Goal: Information Seeking & Learning: Find contact information

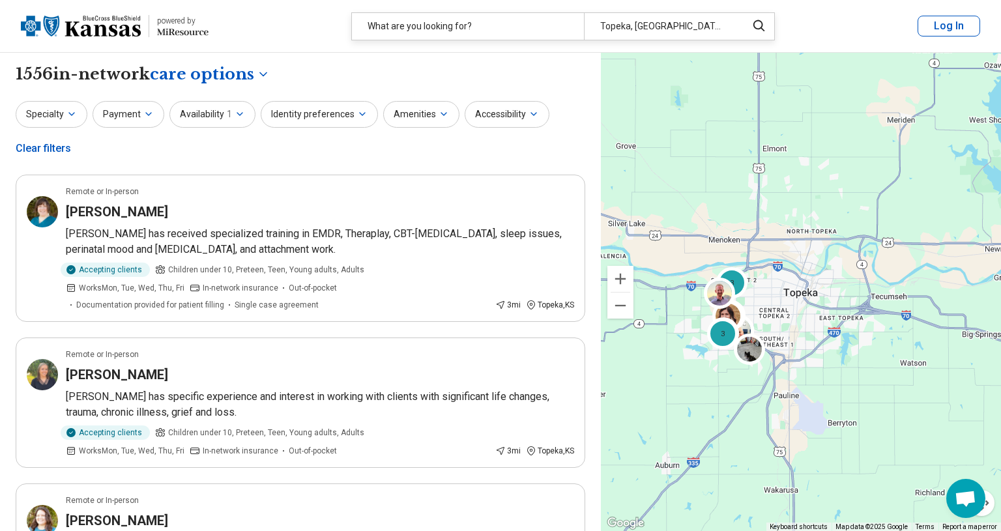
select select "***"
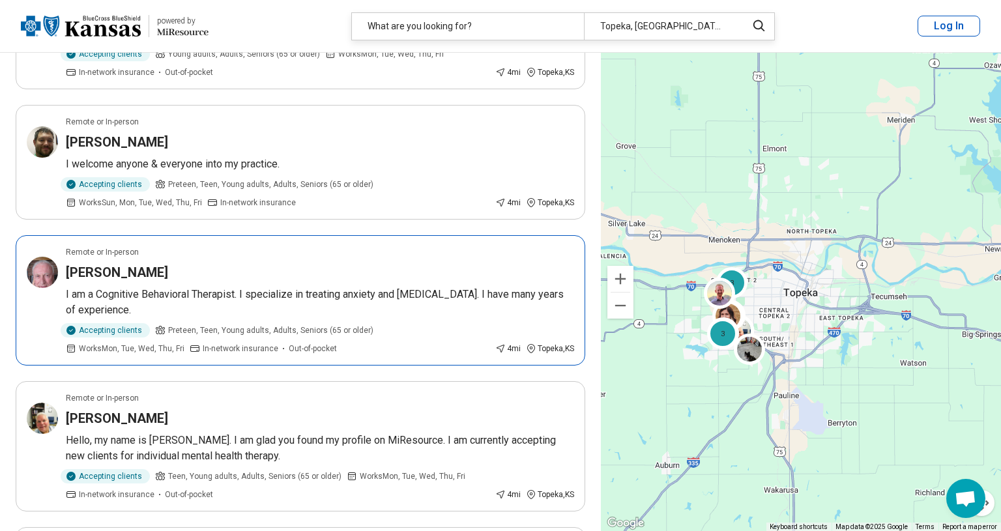
scroll to position [968, 0]
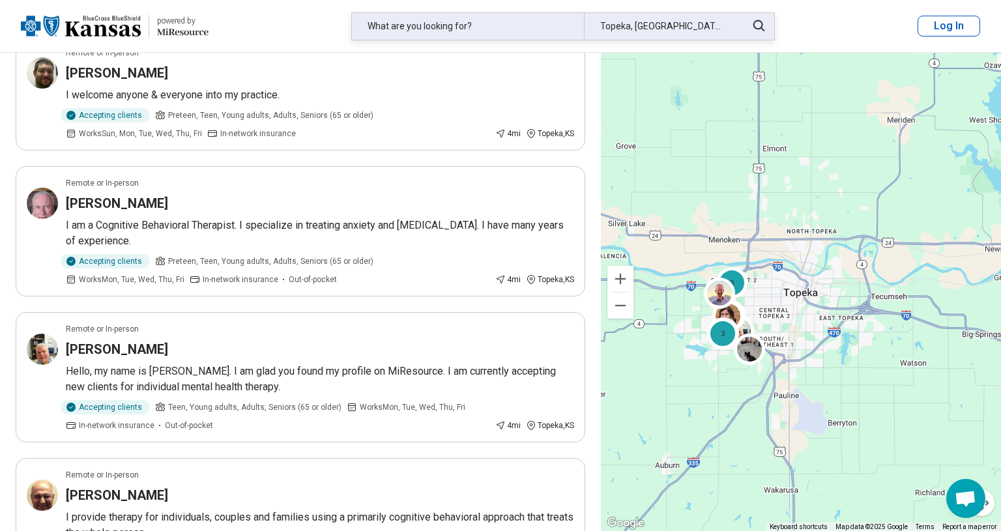
click at [499, 24] on div "What are you looking for?" at bounding box center [468, 26] width 232 height 27
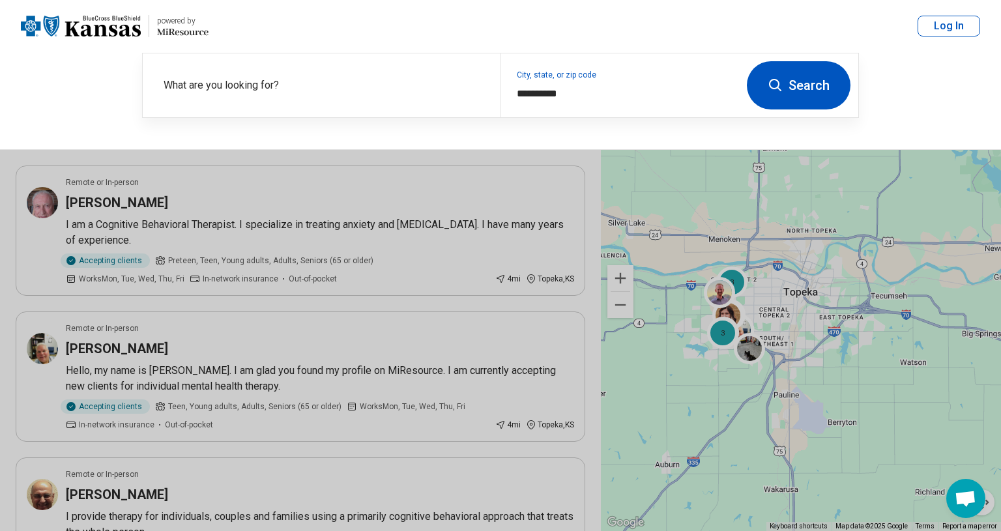
scroll to position [968, 0]
click at [275, 84] on label "What are you looking for?" at bounding box center [324, 86] width 321 height 16
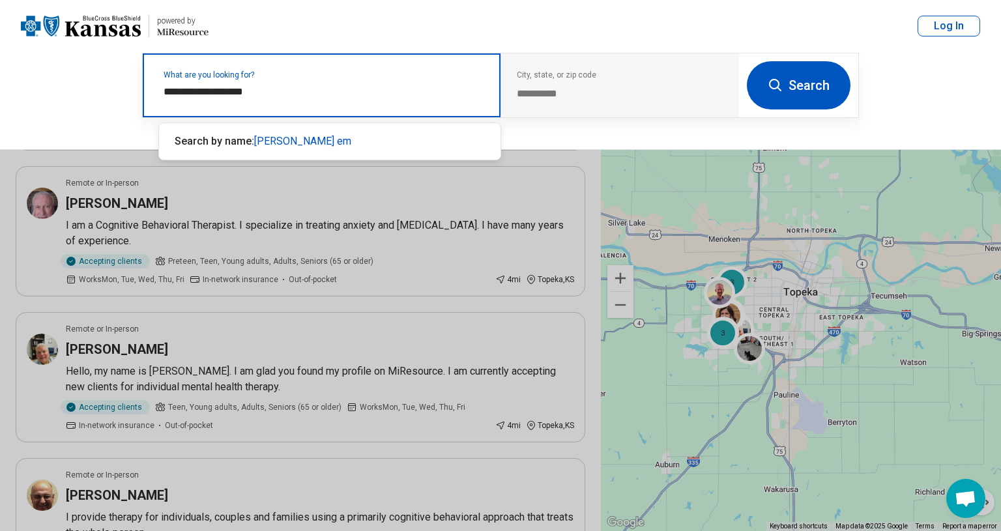
type input "**********"
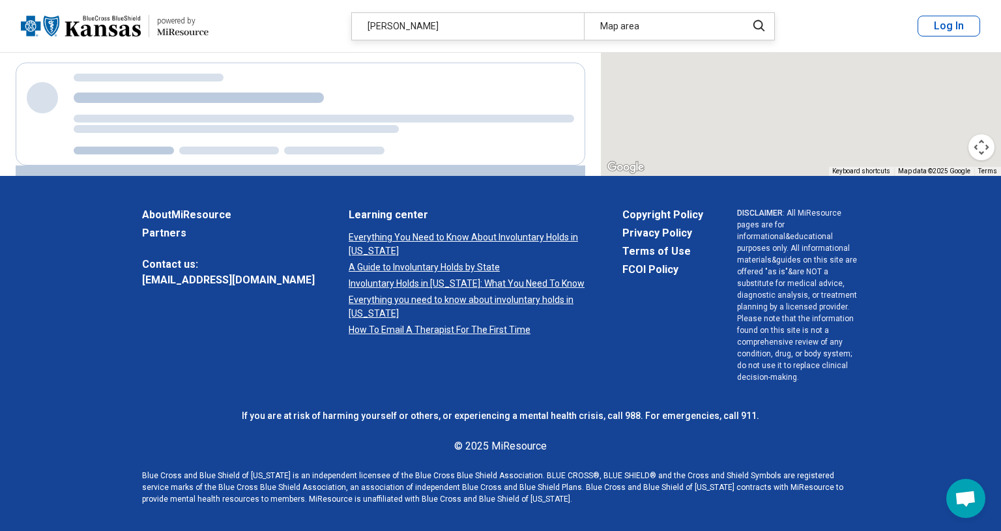
scroll to position [243, 0]
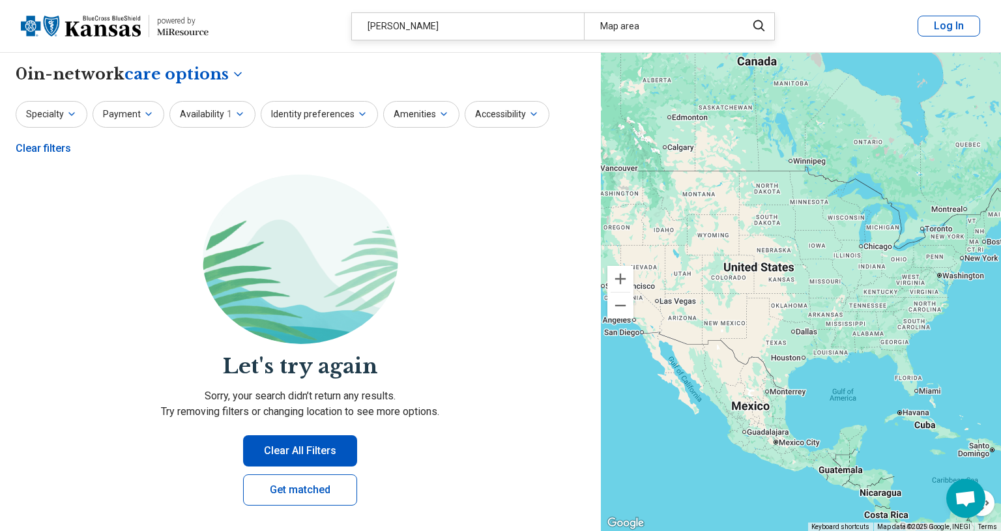
click at [38, 150] on div "Clear filters" at bounding box center [43, 148] width 55 height 31
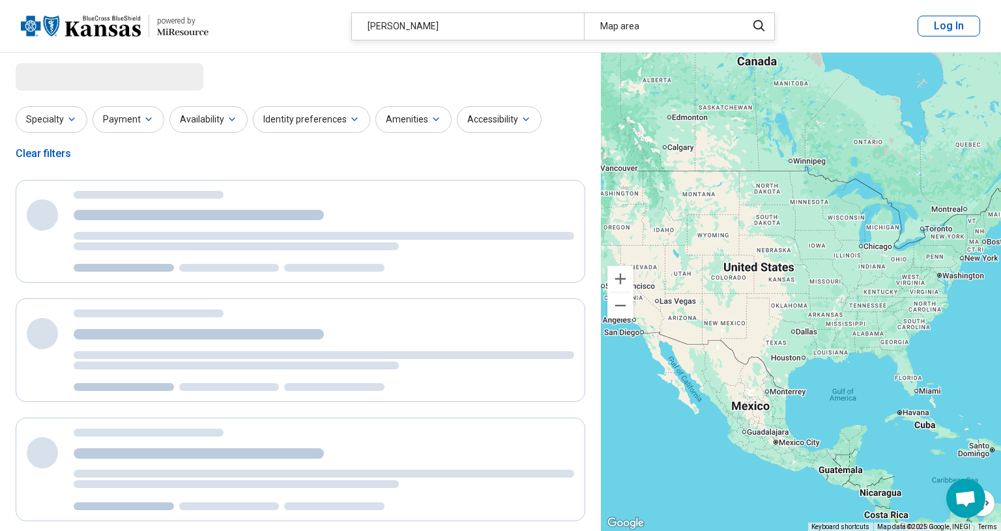
select select "***"
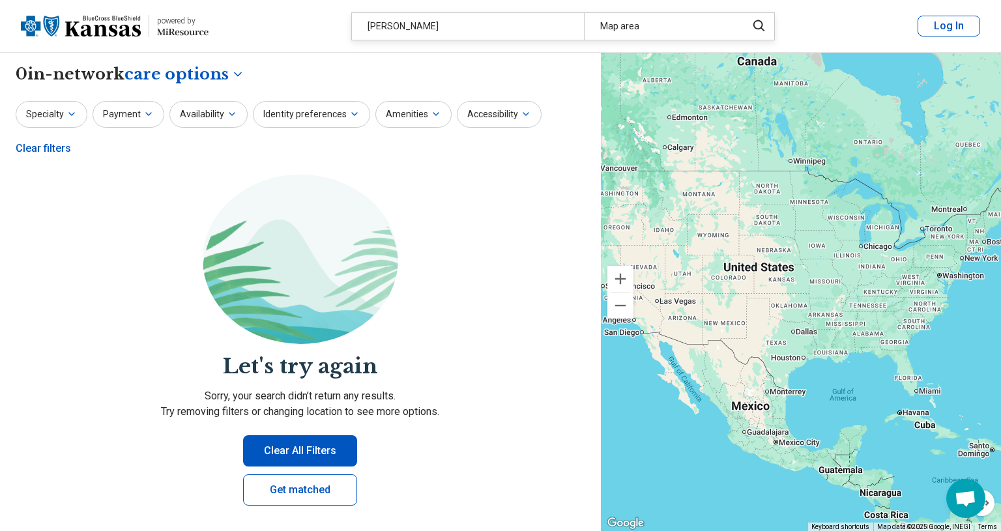
drag, startPoint x: 462, startPoint y: 23, endPoint x: 278, endPoint y: 5, distance: 185.5
click at [278, 5] on header "powered by Miresource logo [PERSON_NAME] Map area Log In" at bounding box center [500, 26] width 1001 height 53
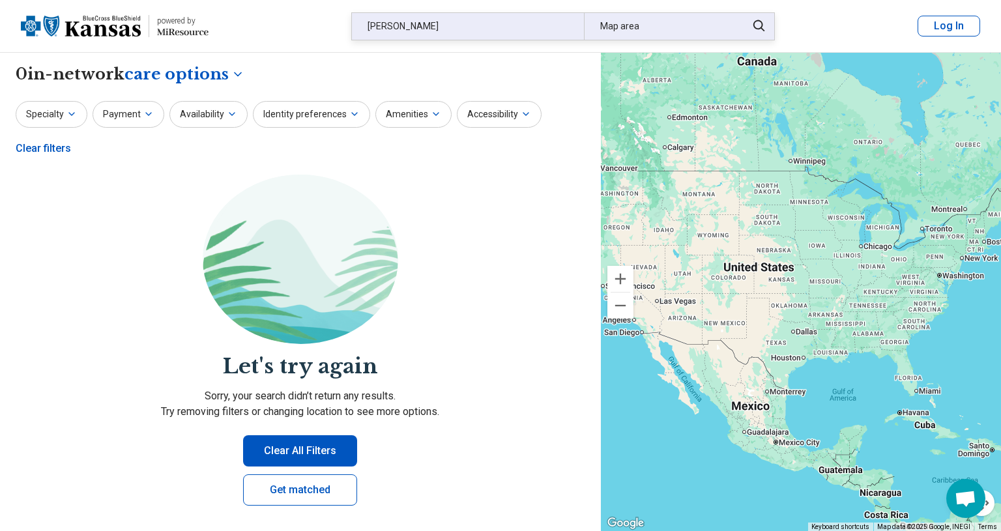
click at [418, 25] on div "[PERSON_NAME]" at bounding box center [468, 26] width 232 height 27
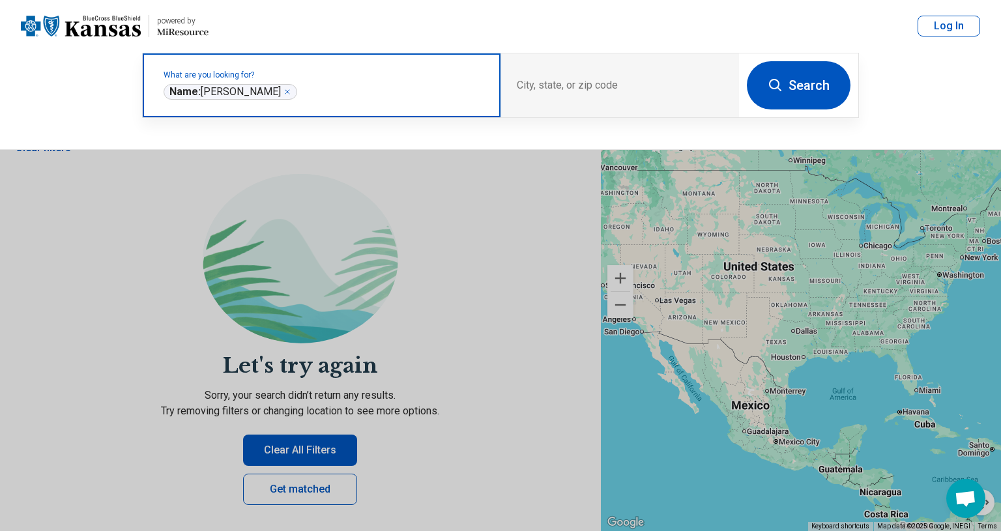
click at [291, 93] on icon "Remove" at bounding box center [288, 92] width 8 height 8
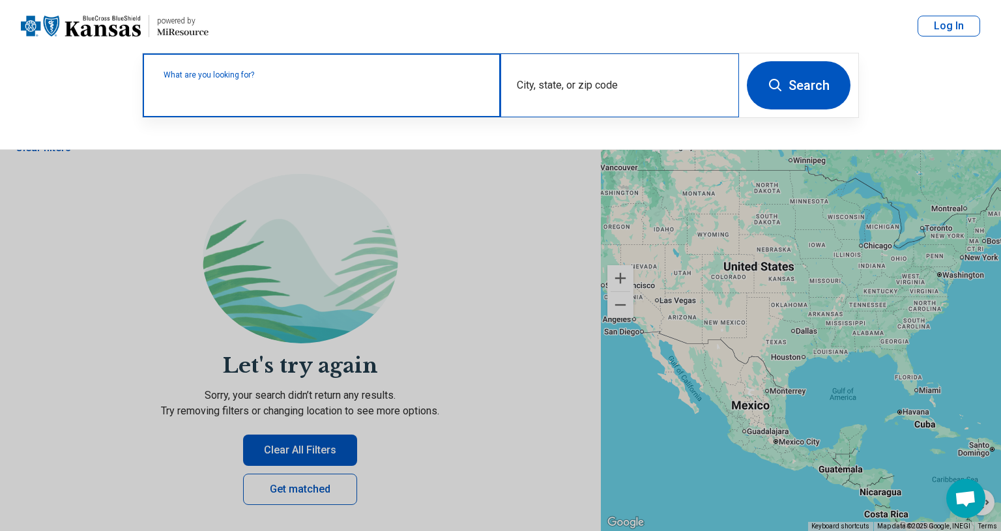
click at [559, 82] on div "City, state, or zip code" at bounding box center [620, 85] width 239 height 64
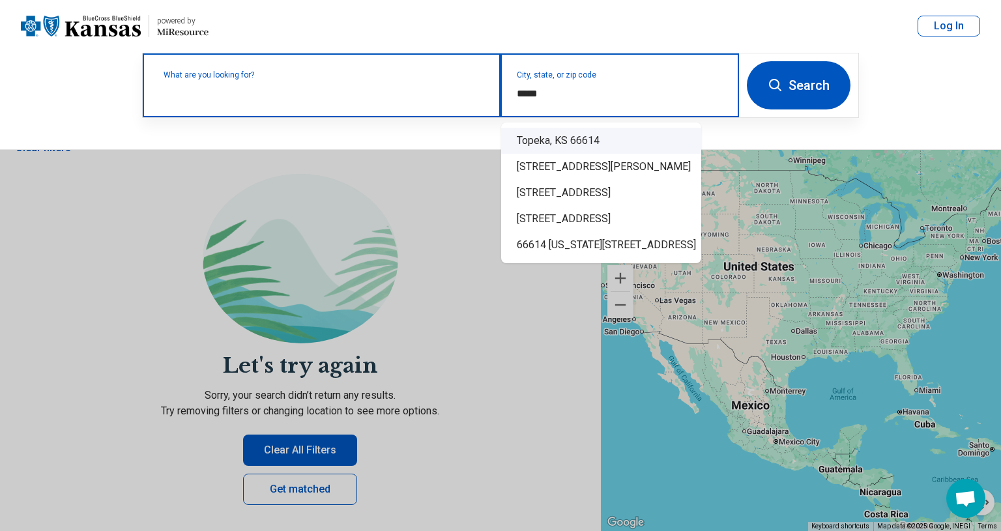
click at [560, 145] on div "Topeka, KS 66614" at bounding box center [601, 141] width 200 height 26
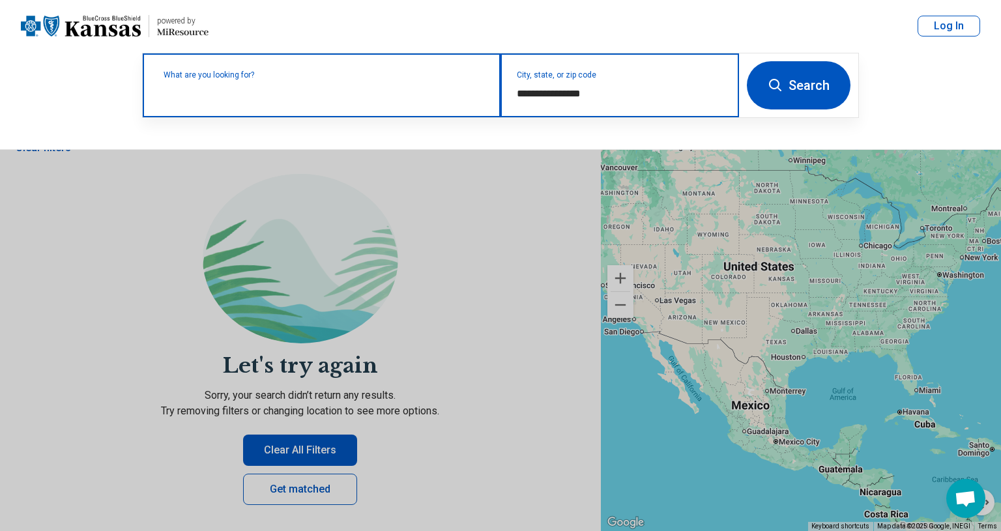
type input "**********"
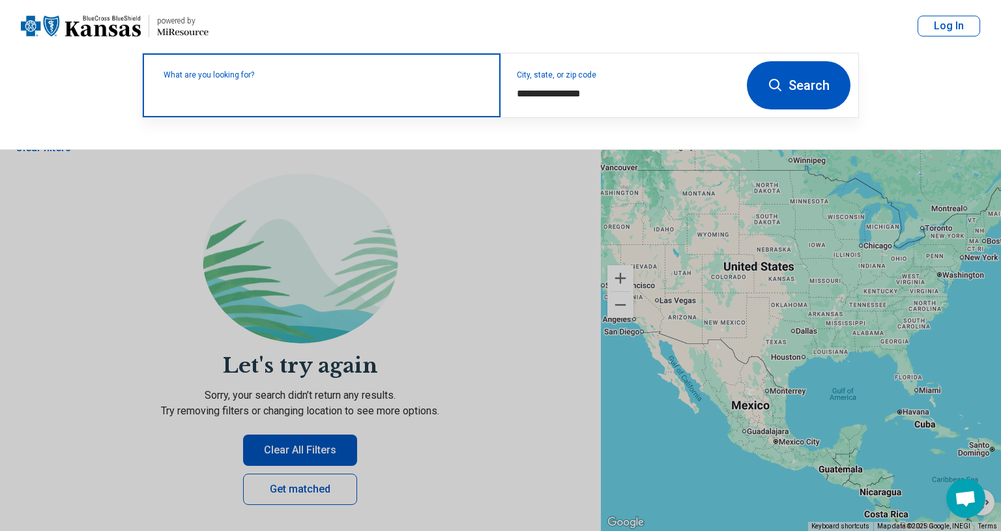
click at [814, 87] on button "Search" at bounding box center [799, 85] width 104 height 48
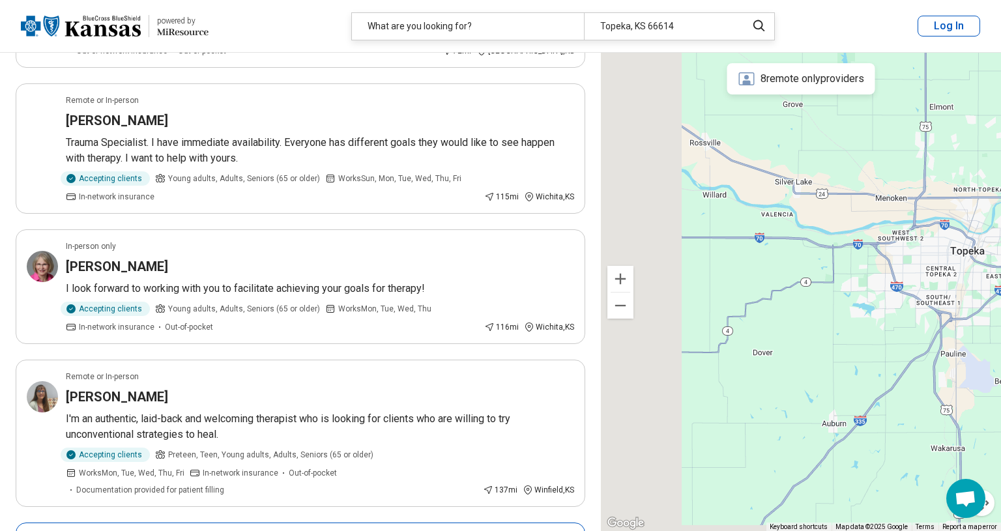
scroll to position [74, 0]
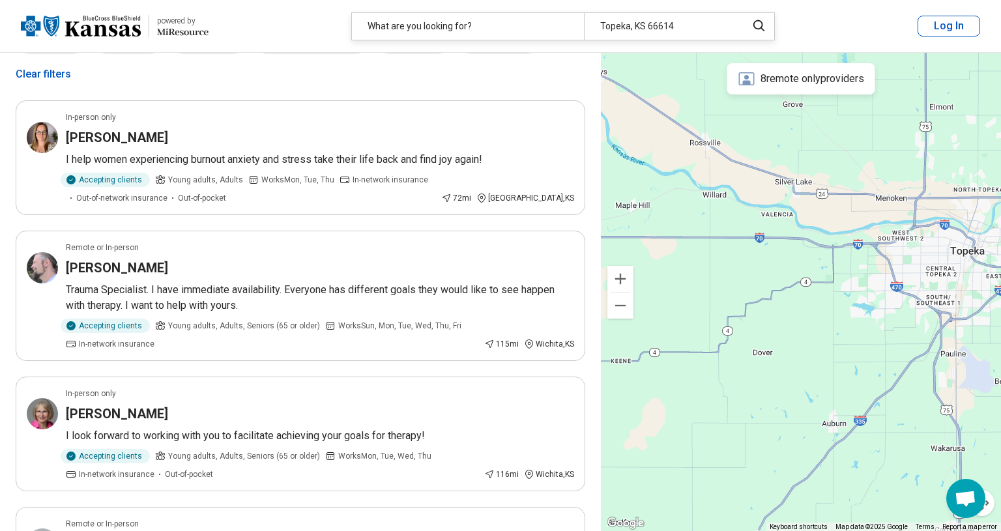
click at [46, 77] on div "Clear filters" at bounding box center [43, 74] width 55 height 31
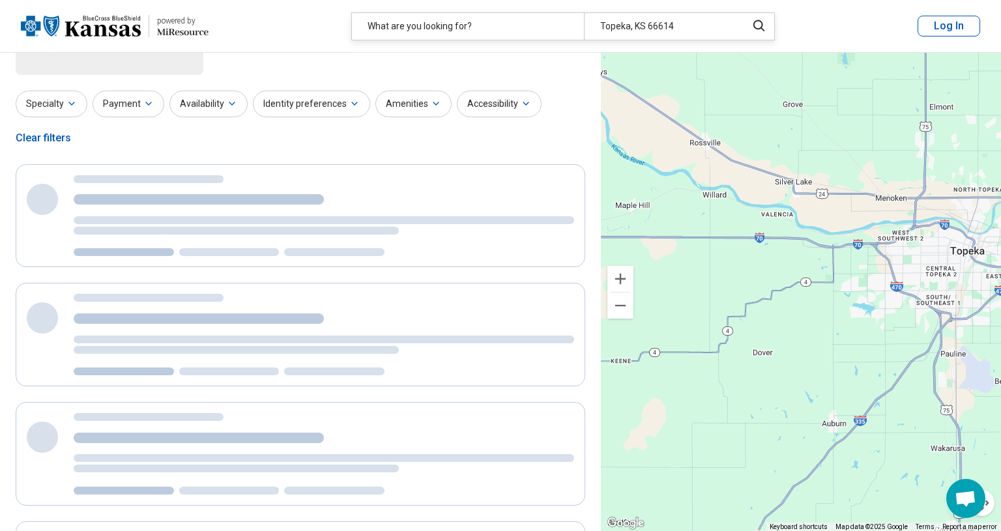
scroll to position [0, 0]
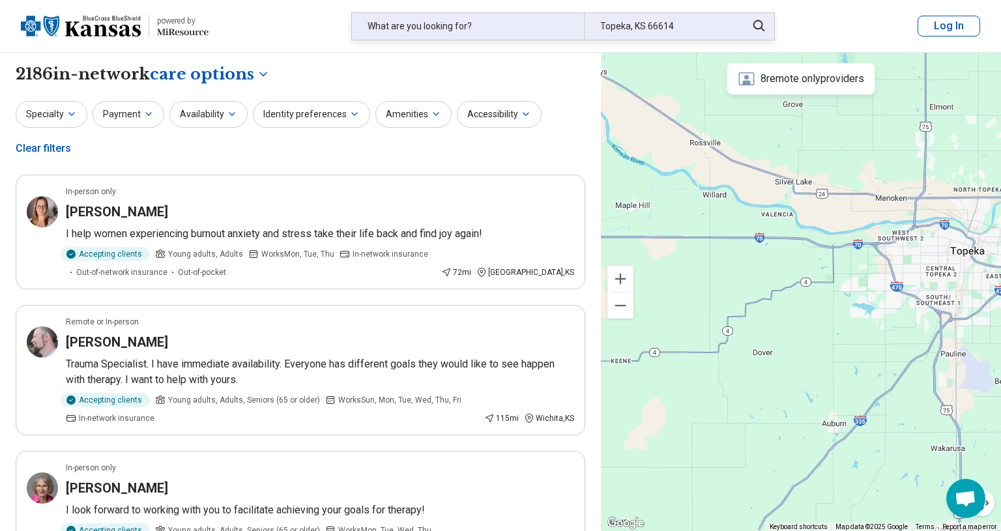
click at [726, 27] on div "Topeka, KS 66614" at bounding box center [661, 26] width 155 height 27
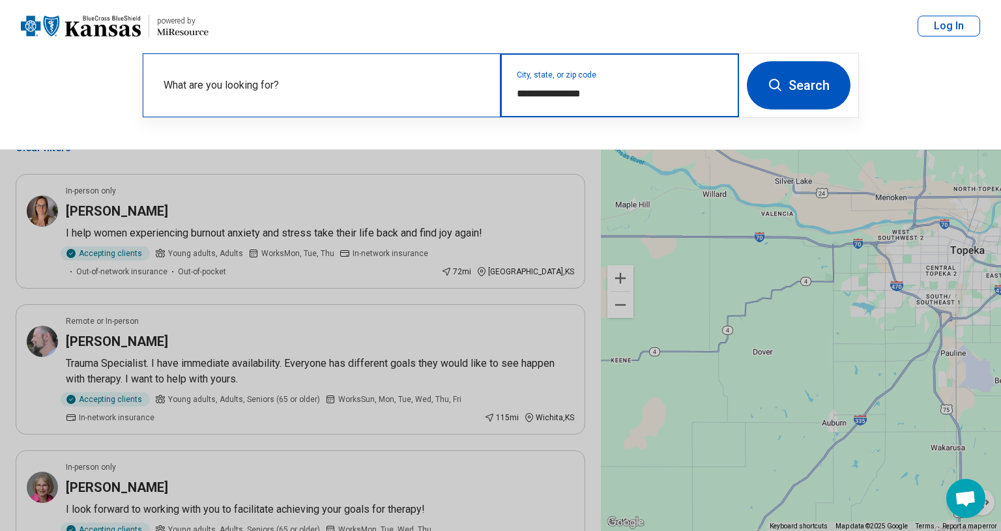
drag, startPoint x: 625, startPoint y: 96, endPoint x: 454, endPoint y: 70, distance: 172.7
click at [454, 70] on div "**********" at bounding box center [441, 85] width 597 height 64
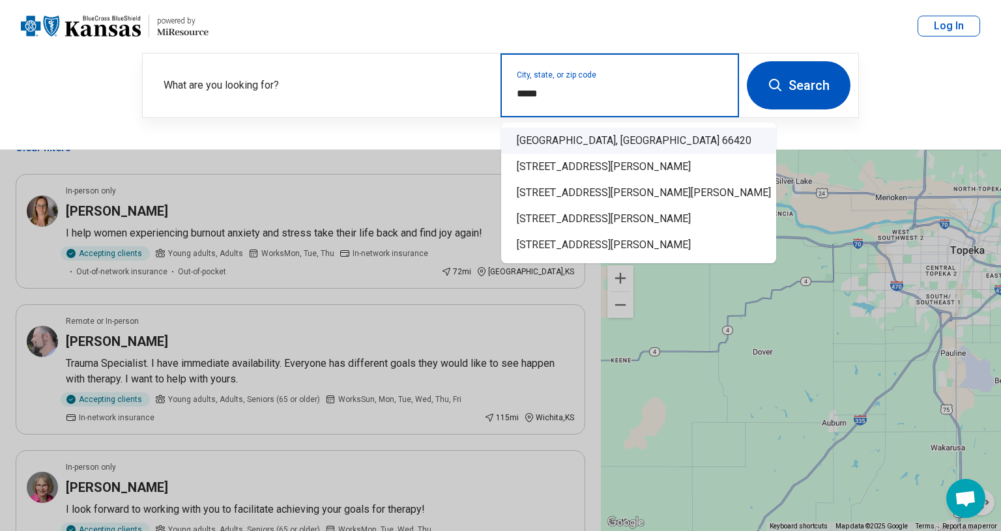
click at [552, 142] on div "[GEOGRAPHIC_DATA], [GEOGRAPHIC_DATA] 66420" at bounding box center [638, 141] width 275 height 26
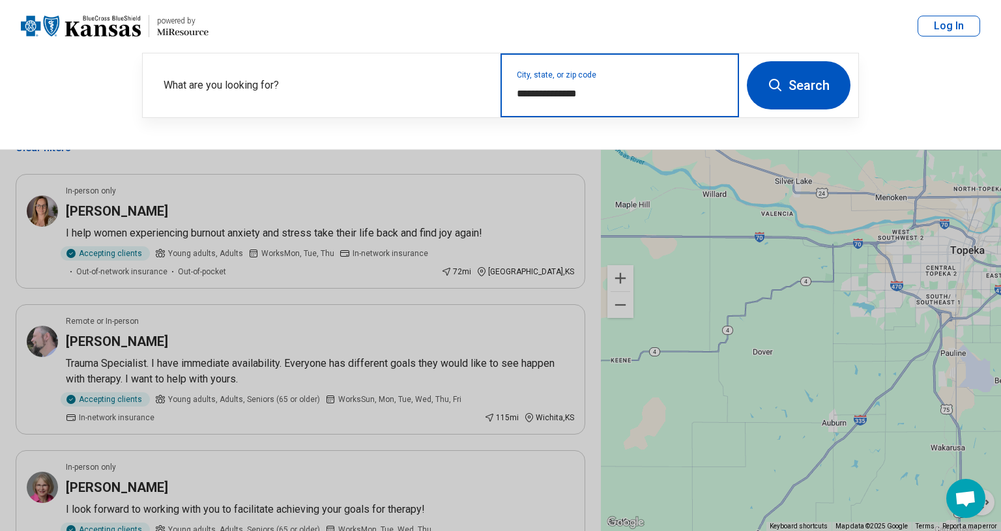
type input "**********"
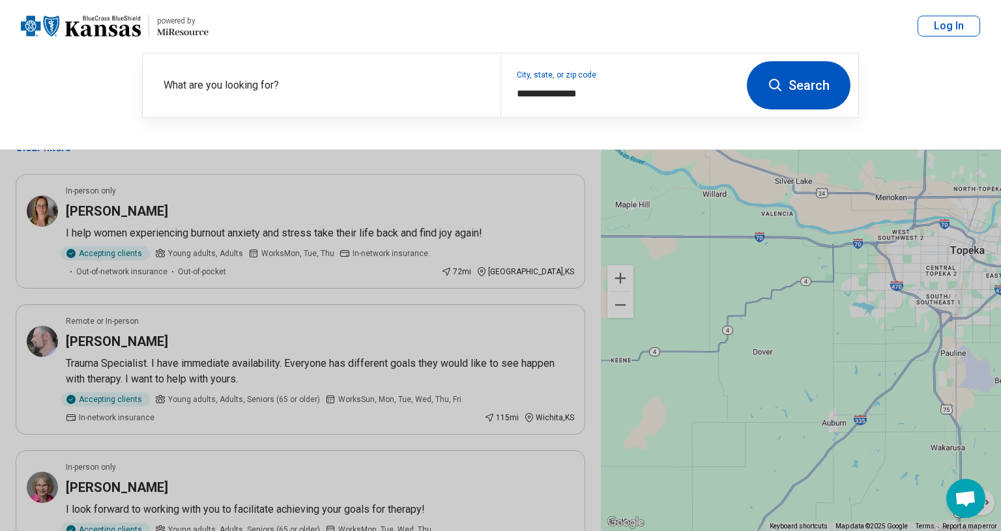
click at [792, 93] on button "Search" at bounding box center [799, 85] width 104 height 48
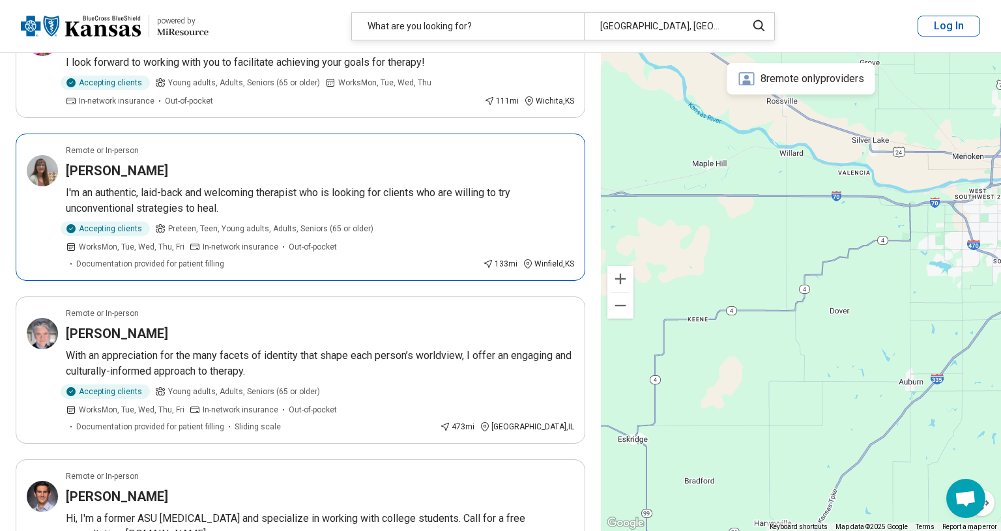
scroll to position [893, 0]
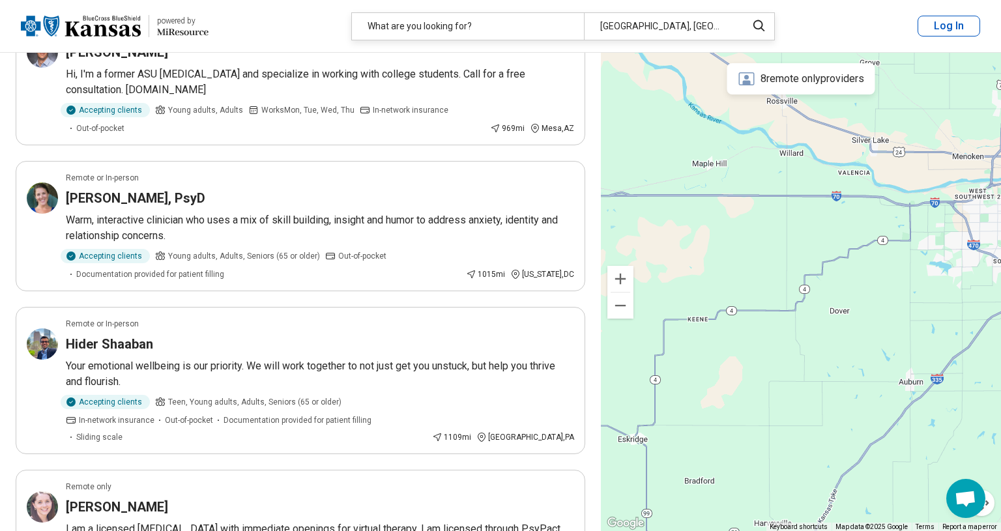
click at [83, 33] on img at bounding box center [81, 25] width 120 height 31
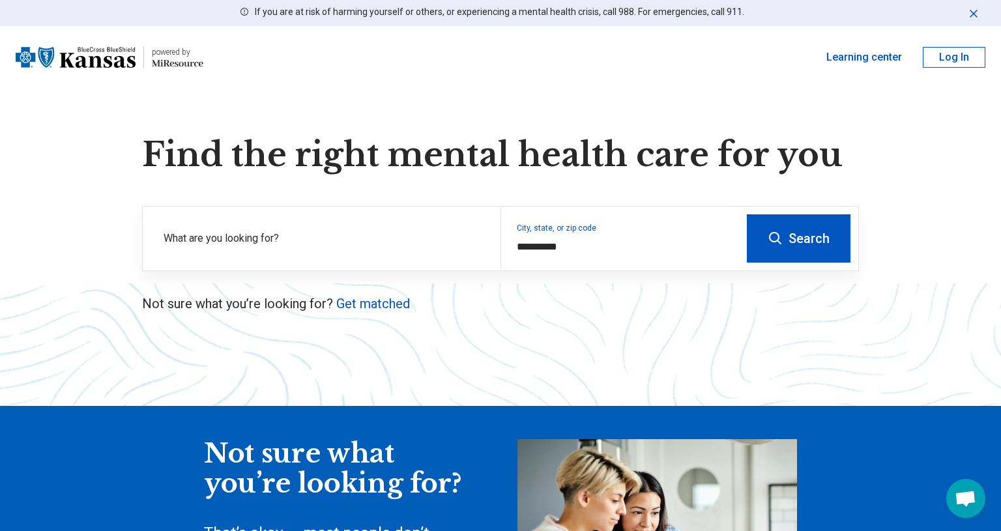
click at [801, 243] on button "Search" at bounding box center [799, 239] width 104 height 48
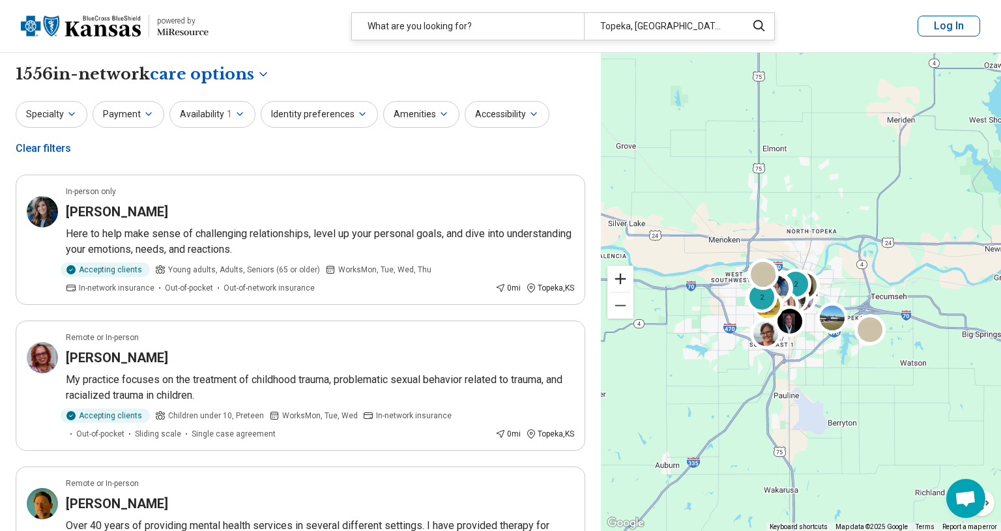
click at [621, 280] on button "Zoom in" at bounding box center [621, 279] width 26 height 26
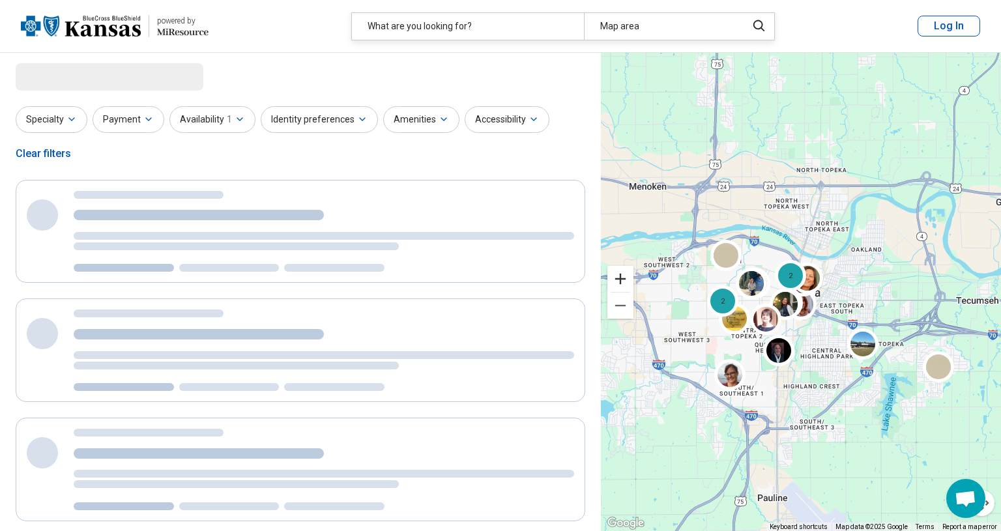
click at [621, 280] on button "Zoom in" at bounding box center [621, 279] width 26 height 26
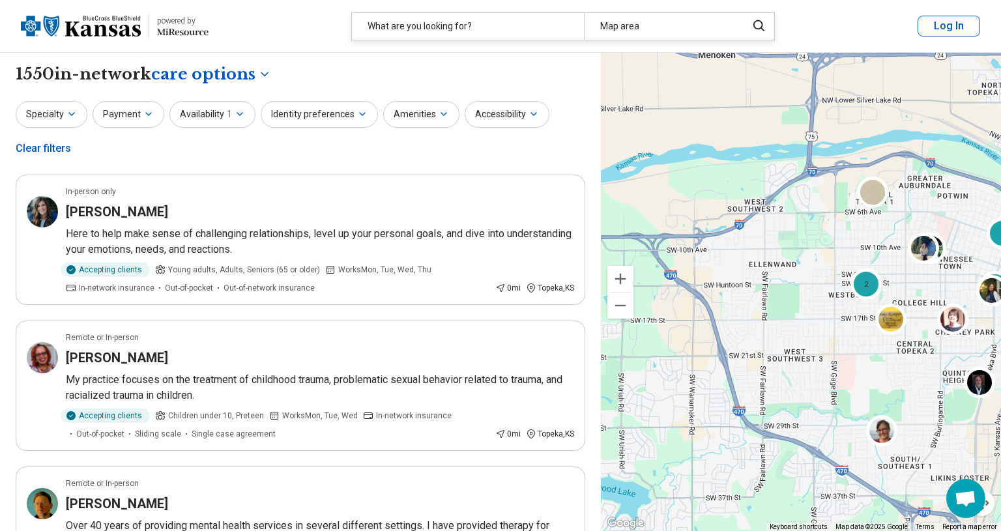
drag, startPoint x: 644, startPoint y: 407, endPoint x: 868, endPoint y: 381, distance: 225.1
click at [868, 381] on div "2 2 2 2" at bounding box center [801, 292] width 400 height 479
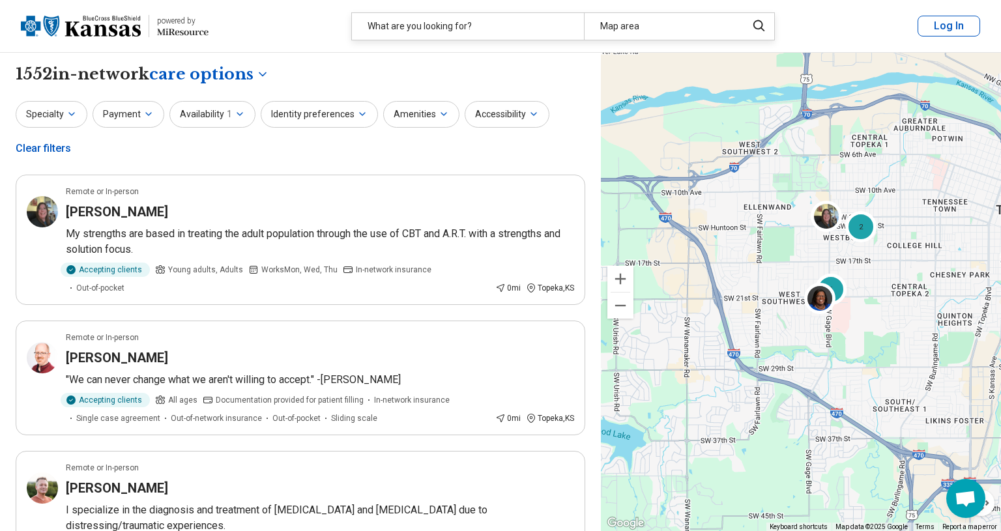
drag, startPoint x: 763, startPoint y: 479, endPoint x: 758, endPoint y: 419, distance: 59.6
click at [758, 419] on div "10 6 2" at bounding box center [801, 292] width 400 height 479
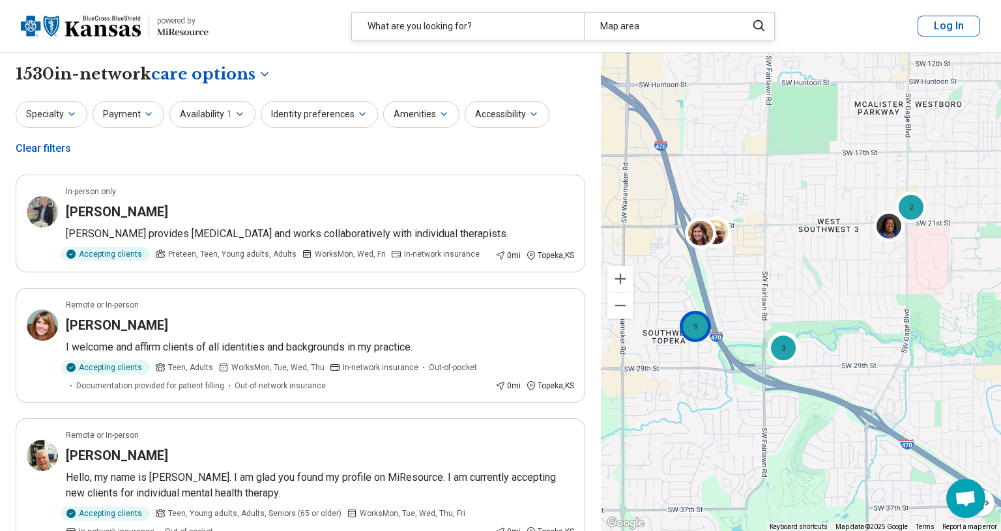
click at [692, 330] on div "9" at bounding box center [695, 326] width 31 height 31
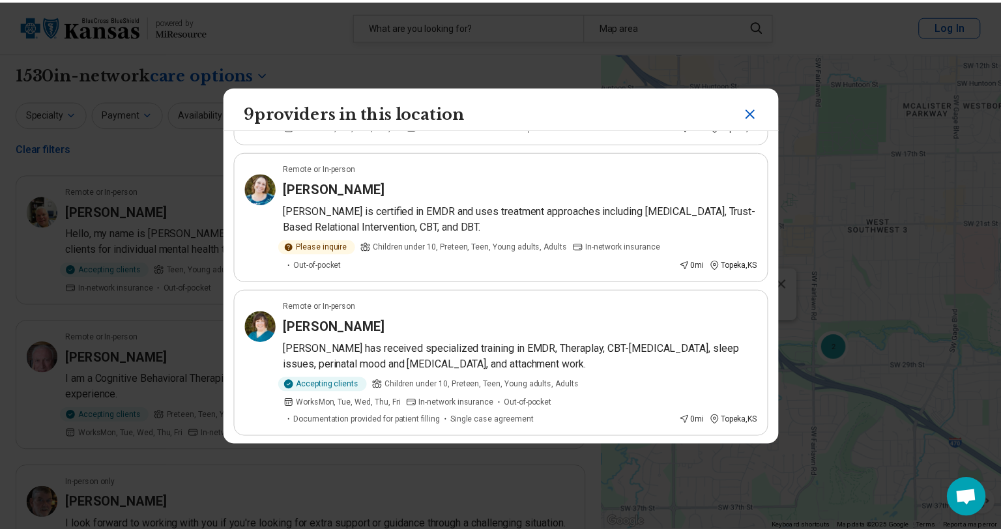
scroll to position [958, 0]
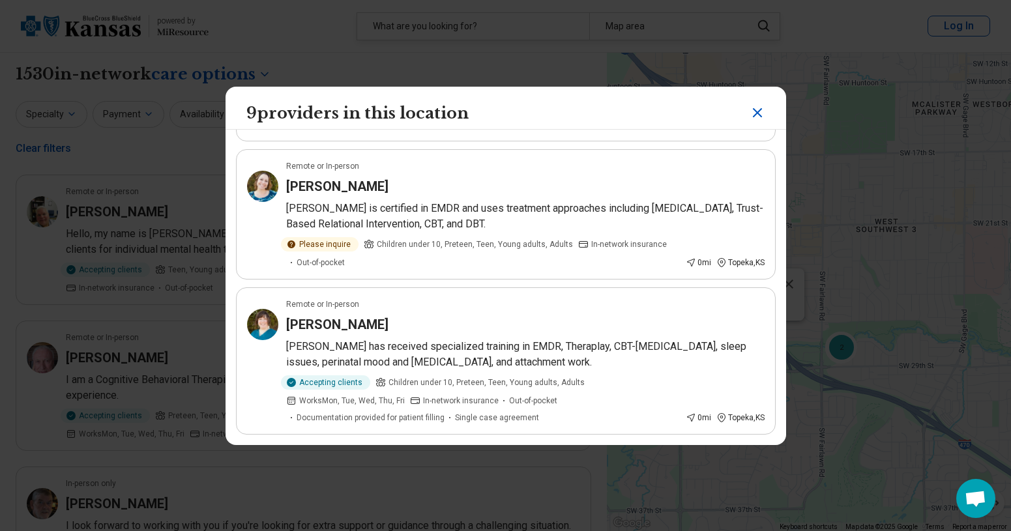
click at [750, 113] on icon "Close" at bounding box center [758, 113] width 16 height 16
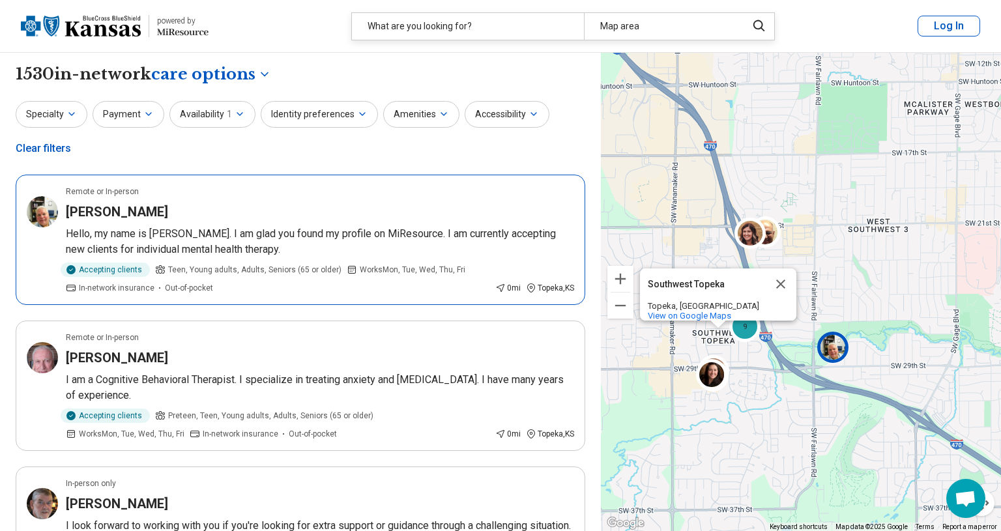
click at [829, 340] on img at bounding box center [833, 347] width 31 height 31
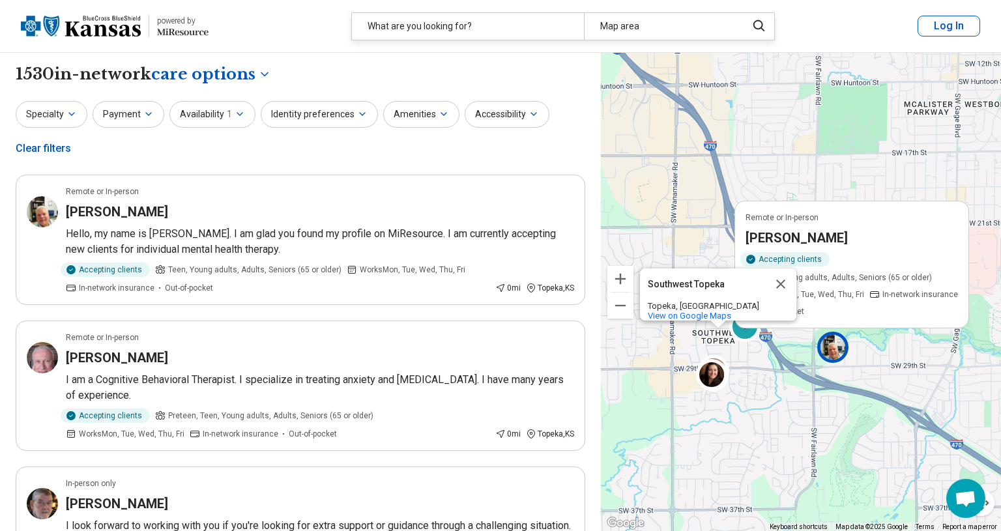
click at [791, 407] on div "Remote or In-person [PERSON_NAME] Accepting clients Teen, Young adults, Adults,…" at bounding box center [801, 292] width 400 height 479
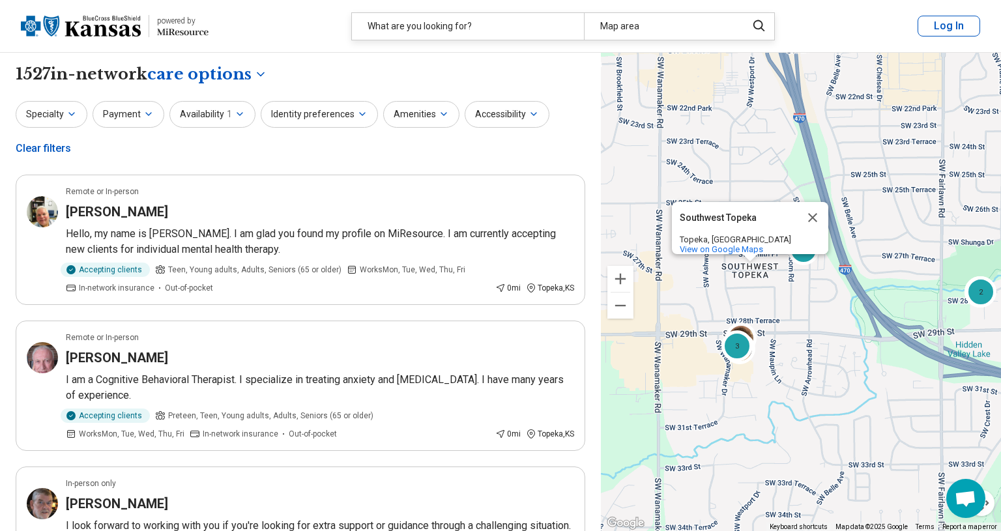
drag, startPoint x: 666, startPoint y: 422, endPoint x: 783, endPoint y: 400, distance: 118.7
click at [783, 400] on div "3 2 9 7 3 [GEOGRAPHIC_DATA], [GEOGRAPHIC_DATA] View on Google Maps" at bounding box center [801, 292] width 400 height 479
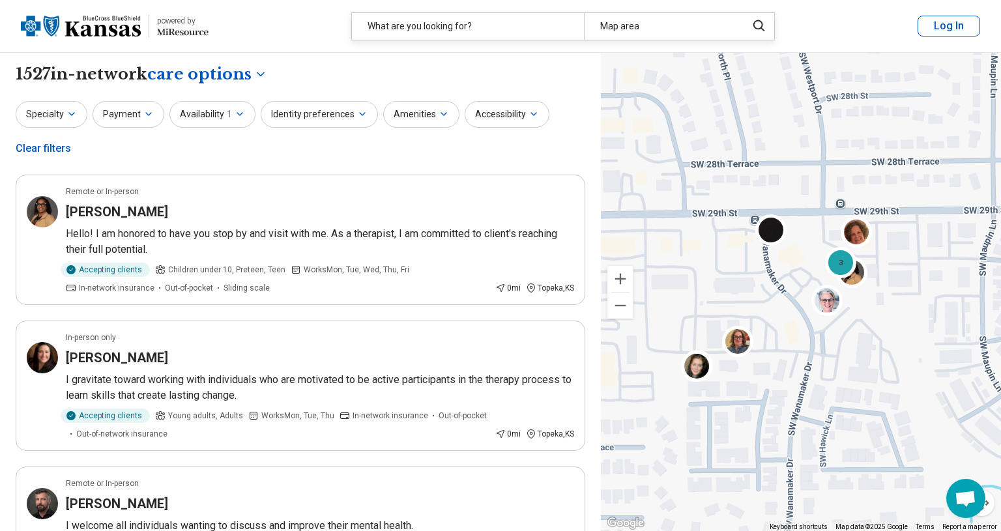
drag, startPoint x: 746, startPoint y: 312, endPoint x: 885, endPoint y: 316, distance: 139.6
click at [885, 316] on div "3 7 2 3 [GEOGRAPHIC_DATA], [GEOGRAPHIC_DATA] View on Google Maps" at bounding box center [801, 292] width 400 height 479
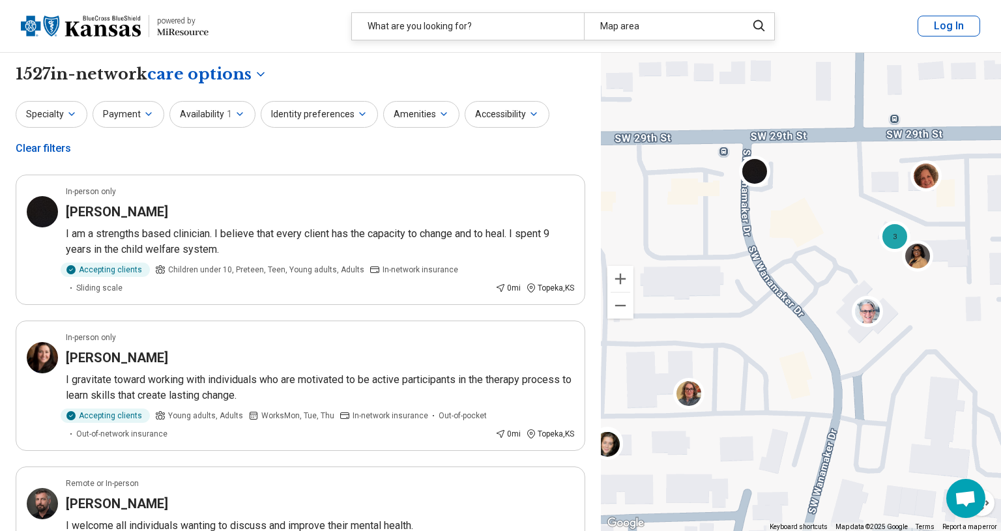
drag, startPoint x: 818, startPoint y: 319, endPoint x: 799, endPoint y: 256, distance: 65.6
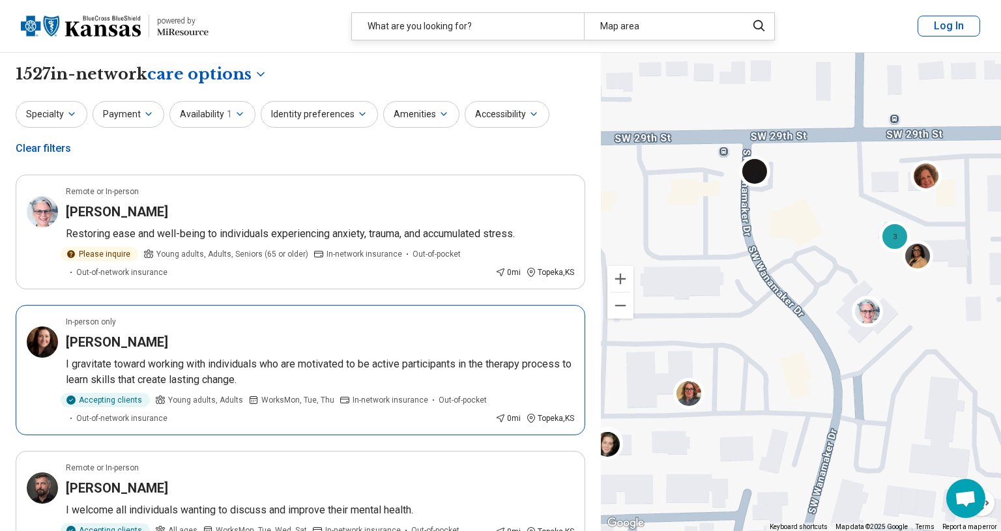
click at [97, 345] on h3 "[PERSON_NAME]" at bounding box center [117, 342] width 102 height 18
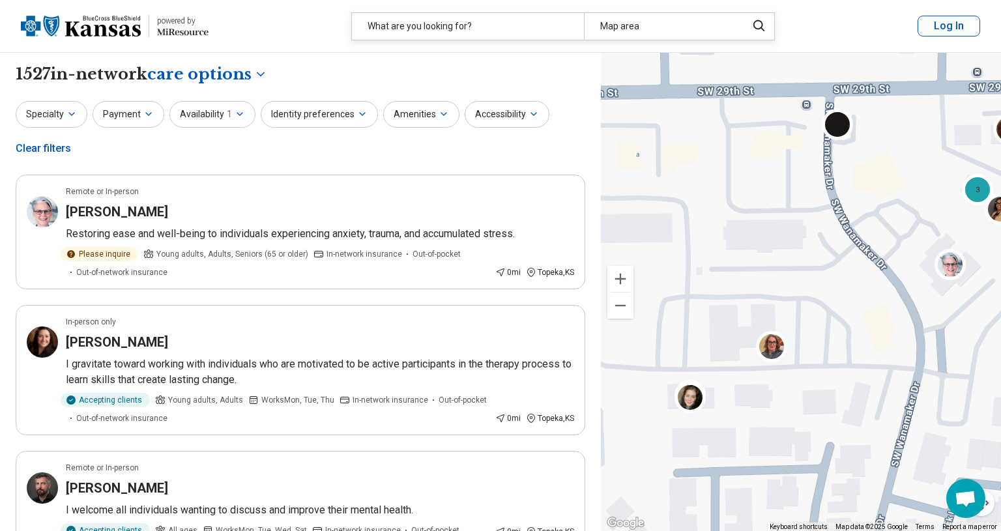
drag, startPoint x: 750, startPoint y: 346, endPoint x: 837, endPoint y: 299, distance: 98.6
click at [837, 299] on div "3 7 3 2 [GEOGRAPHIC_DATA], [GEOGRAPHIC_DATA] View on Google Maps" at bounding box center [801, 292] width 400 height 479
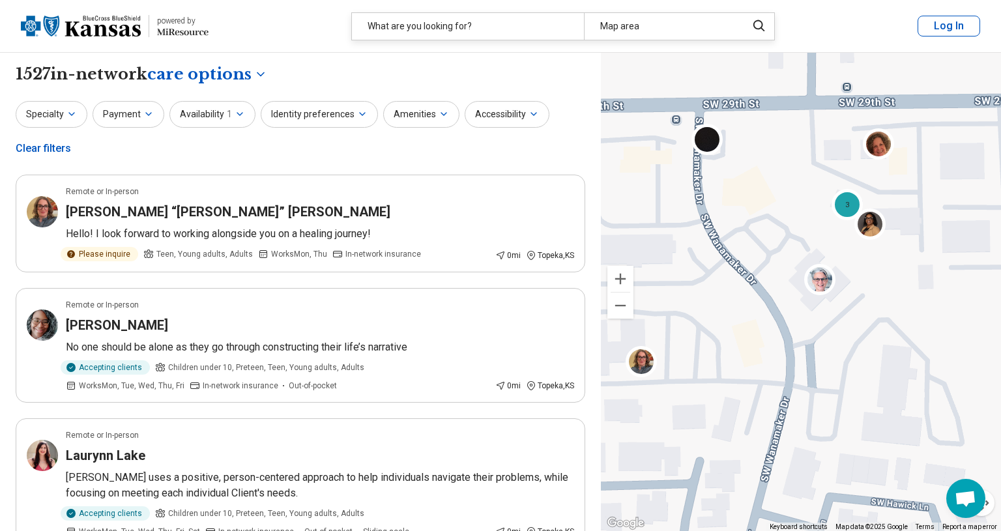
drag, startPoint x: 869, startPoint y: 310, endPoint x: 735, endPoint y: 329, distance: 135.6
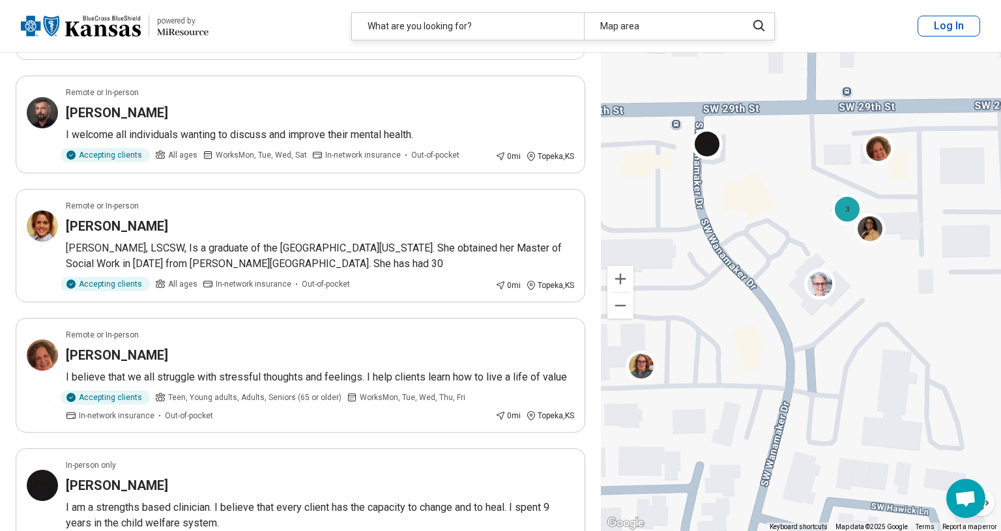
scroll to position [640, 0]
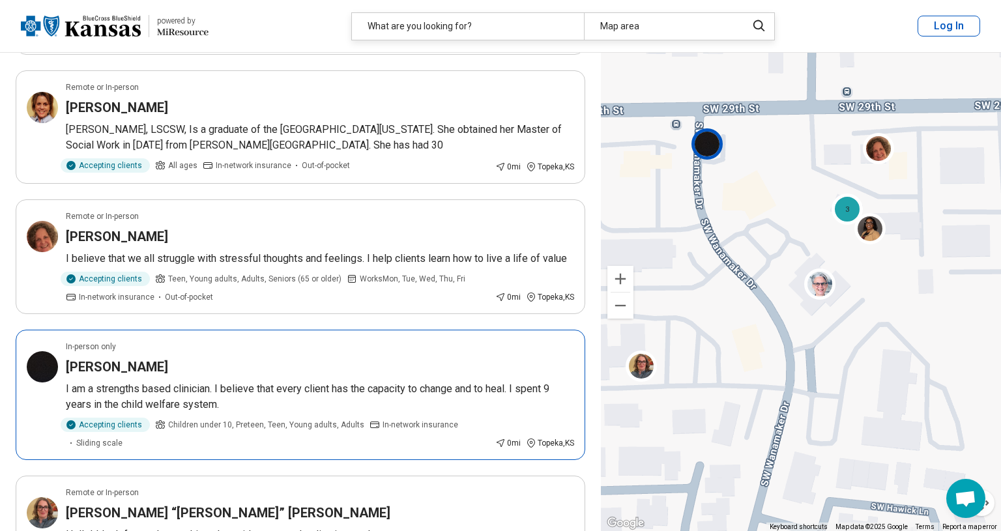
click at [705, 143] on img at bounding box center [707, 143] width 31 height 31
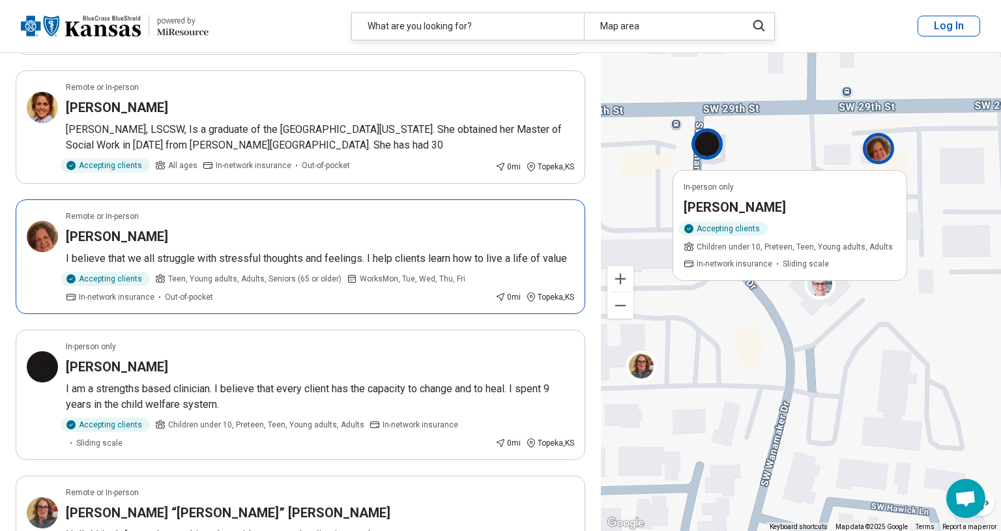
click at [881, 145] on img at bounding box center [878, 147] width 31 height 31
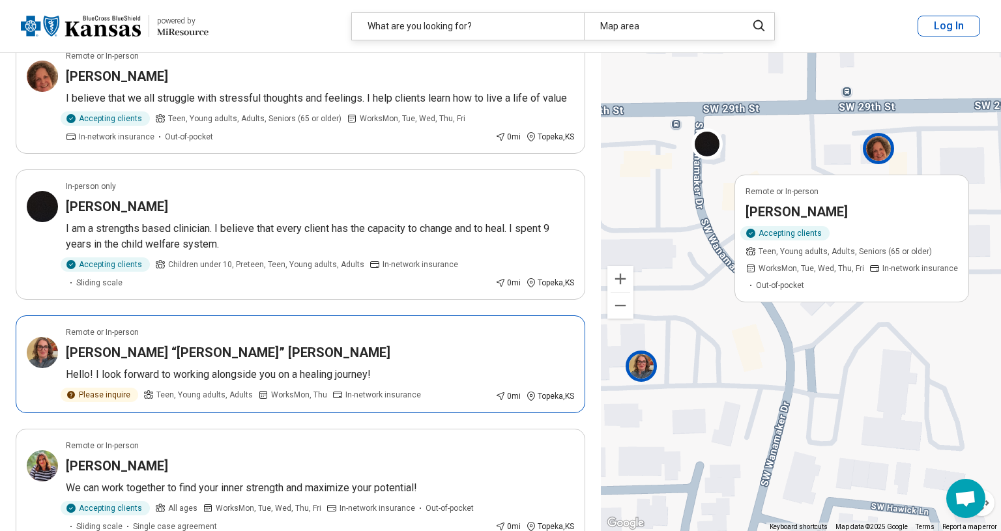
scroll to position [510, 0]
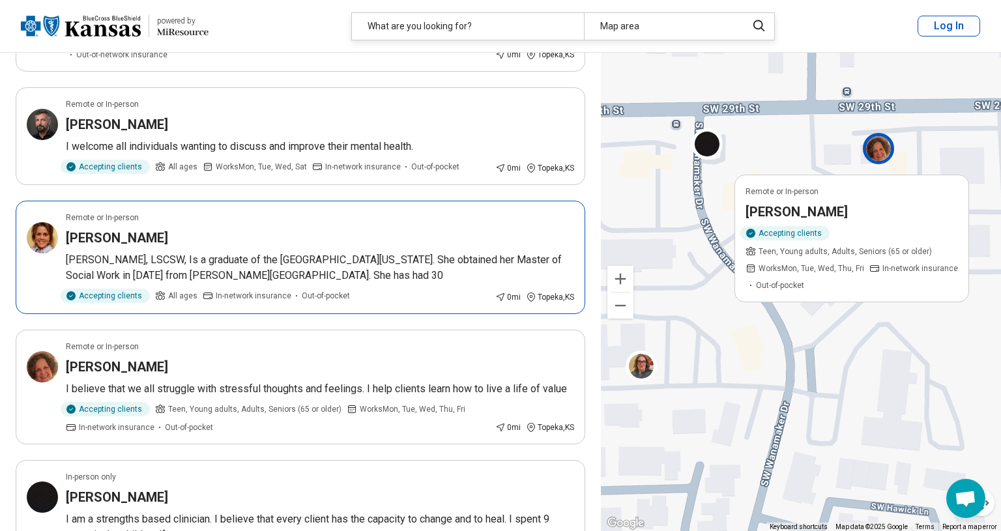
click at [156, 236] on h3 "[PERSON_NAME]" at bounding box center [117, 238] width 102 height 18
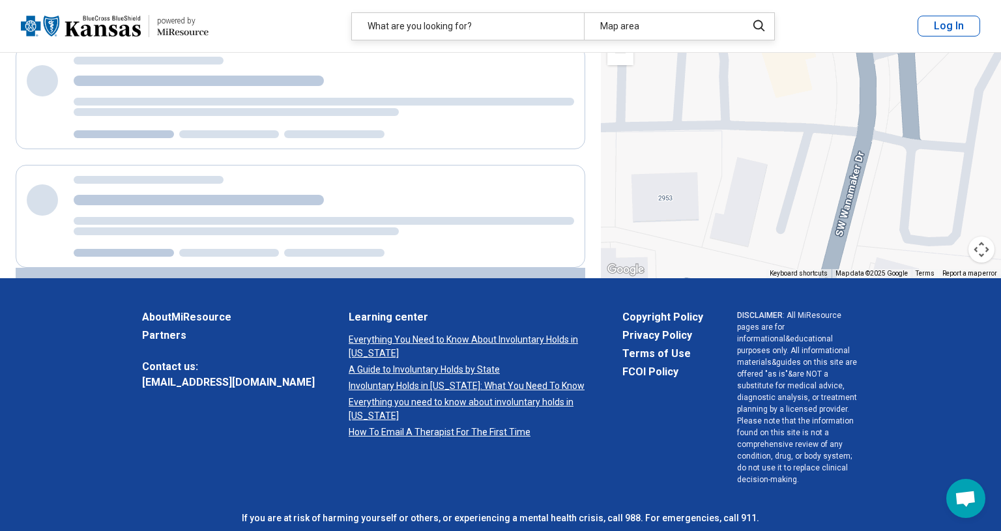
scroll to position [243, 0]
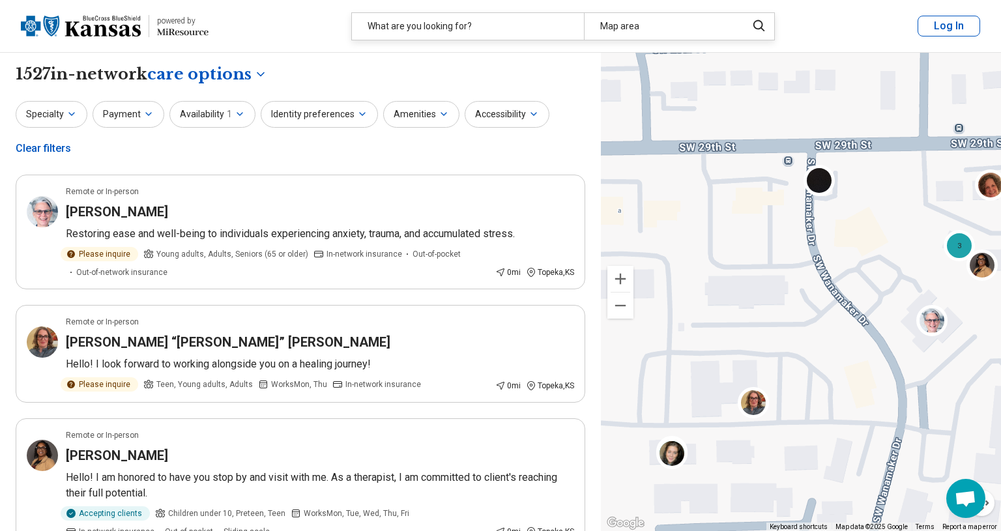
drag, startPoint x: 676, startPoint y: 237, endPoint x: 765, endPoint y: 338, distance: 134.9
click at [765, 338] on div "3 7 2 3 [GEOGRAPHIC_DATA], [GEOGRAPHIC_DATA] View on Google Maps" at bounding box center [801, 292] width 400 height 479
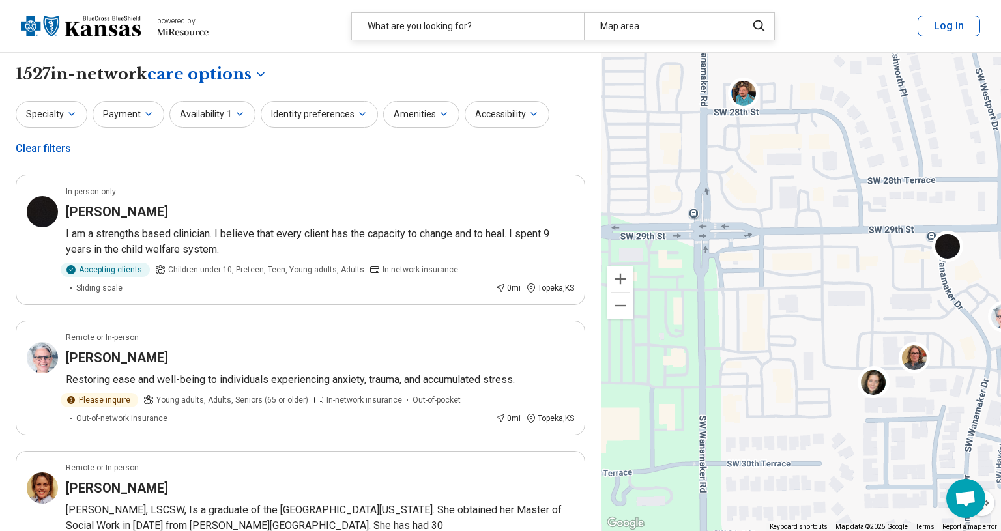
drag, startPoint x: 713, startPoint y: 310, endPoint x: 868, endPoint y: 304, distance: 156.0
click at [868, 304] on div "3 7 2 3 [GEOGRAPHIC_DATA], [GEOGRAPHIC_DATA] View on Google Maps" at bounding box center [801, 292] width 400 height 479
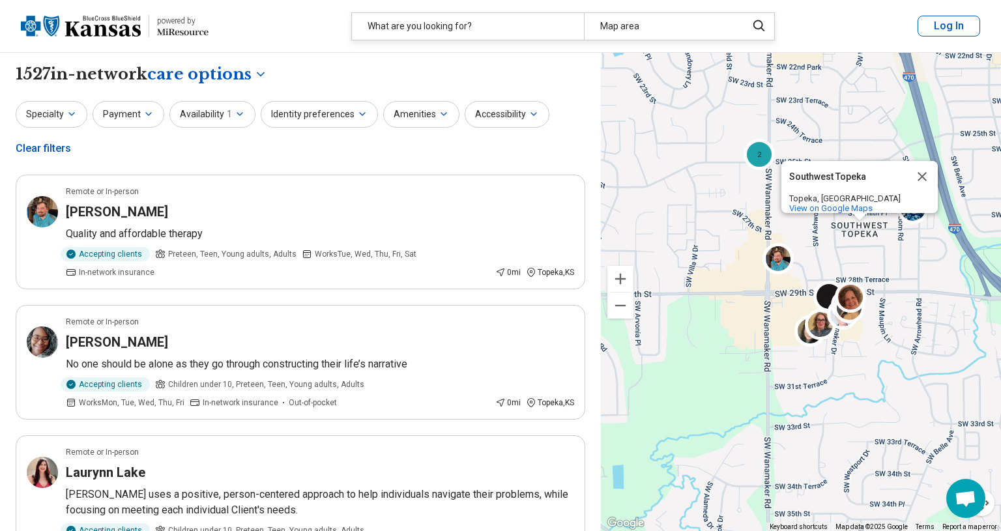
drag, startPoint x: 957, startPoint y: 328, endPoint x: 889, endPoint y: 338, distance: 69.2
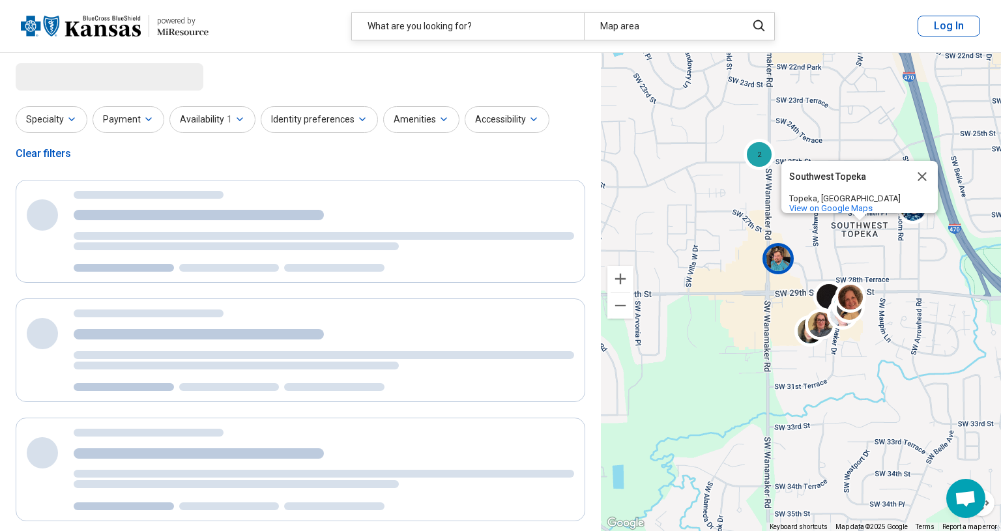
select select "***"
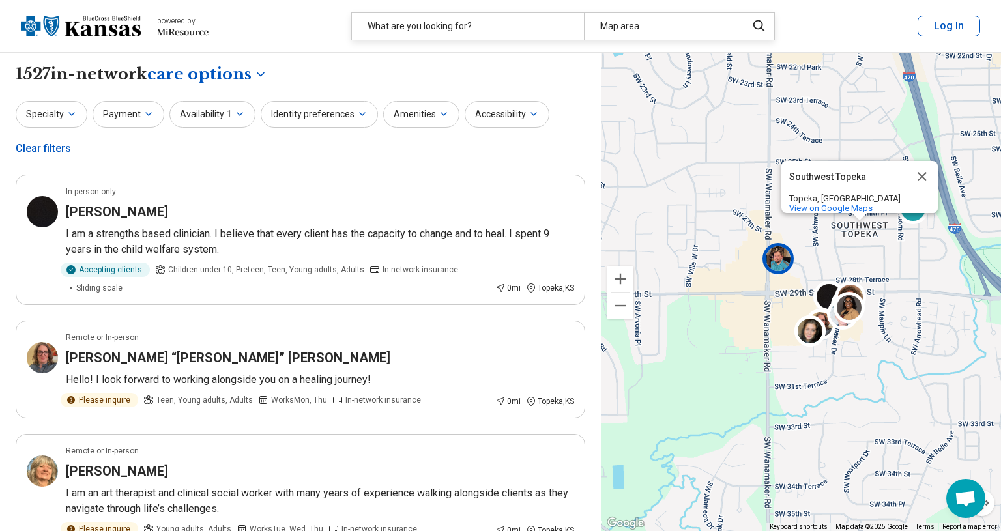
click at [778, 261] on img at bounding box center [777, 258] width 31 height 31
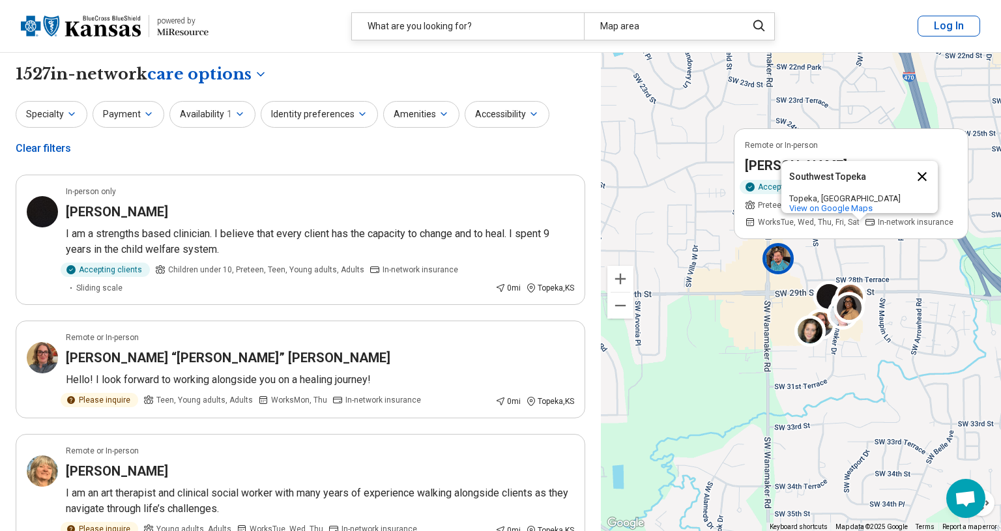
click at [921, 172] on button "Close" at bounding box center [922, 176] width 31 height 31
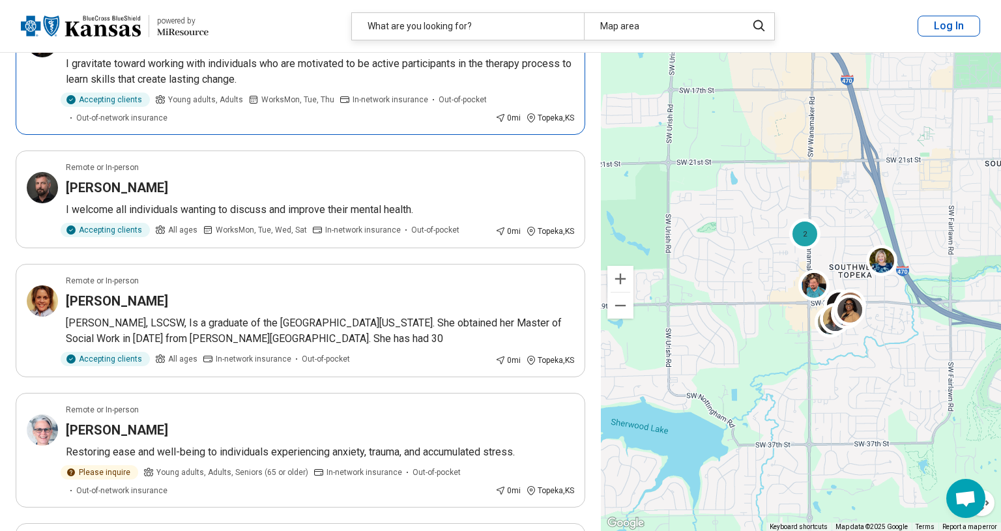
scroll to position [1682, 0]
